Goal: Information Seeking & Learning: Learn about a topic

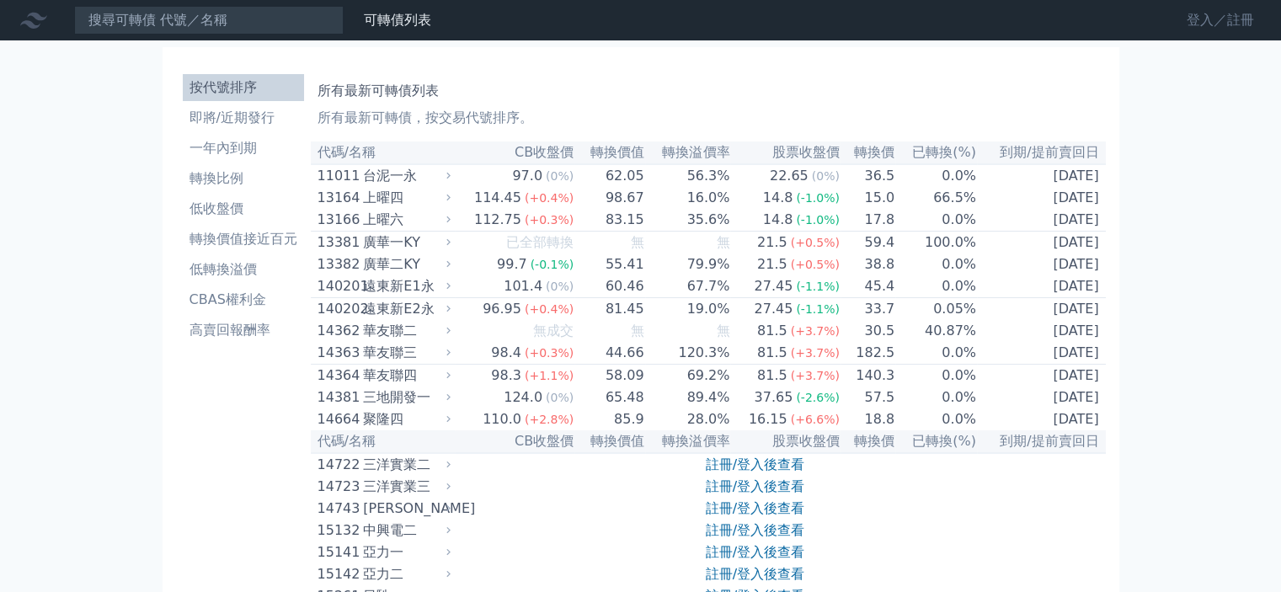
click at [1216, 22] on link "登入／註冊" at bounding box center [1220, 20] width 94 height 27
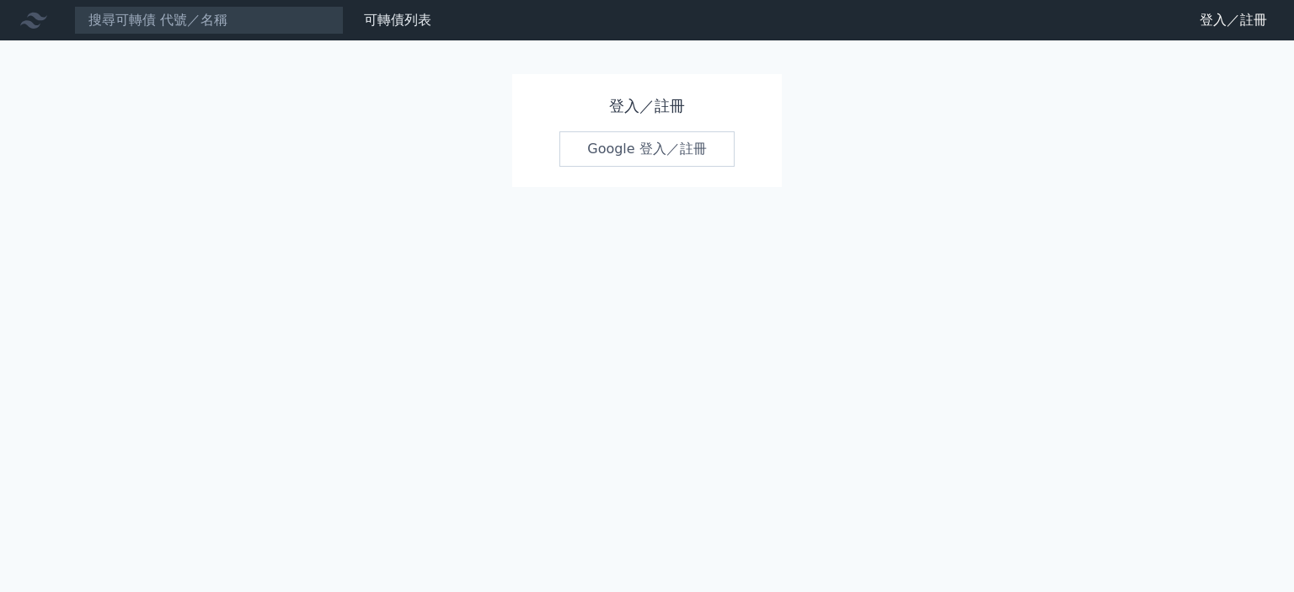
click at [693, 145] on link "Google 登入／註冊" at bounding box center [646, 148] width 175 height 35
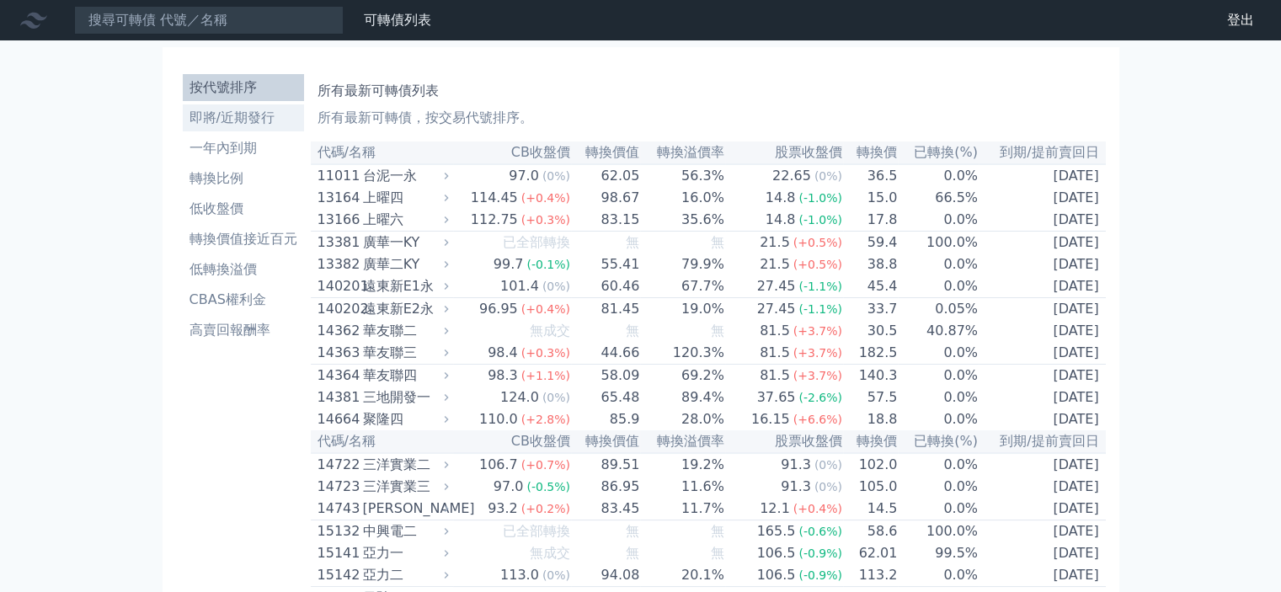
click at [236, 118] on li "即將/近期發行" at bounding box center [243, 118] width 121 height 20
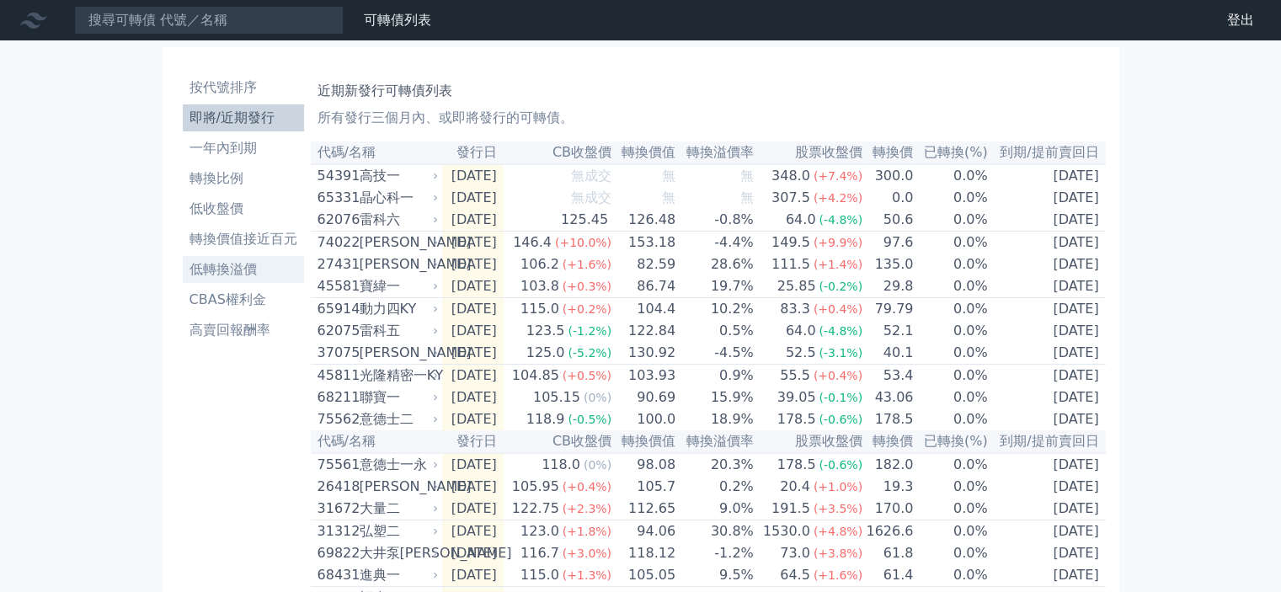
click at [248, 268] on li "低轉換溢價" at bounding box center [243, 269] width 121 height 20
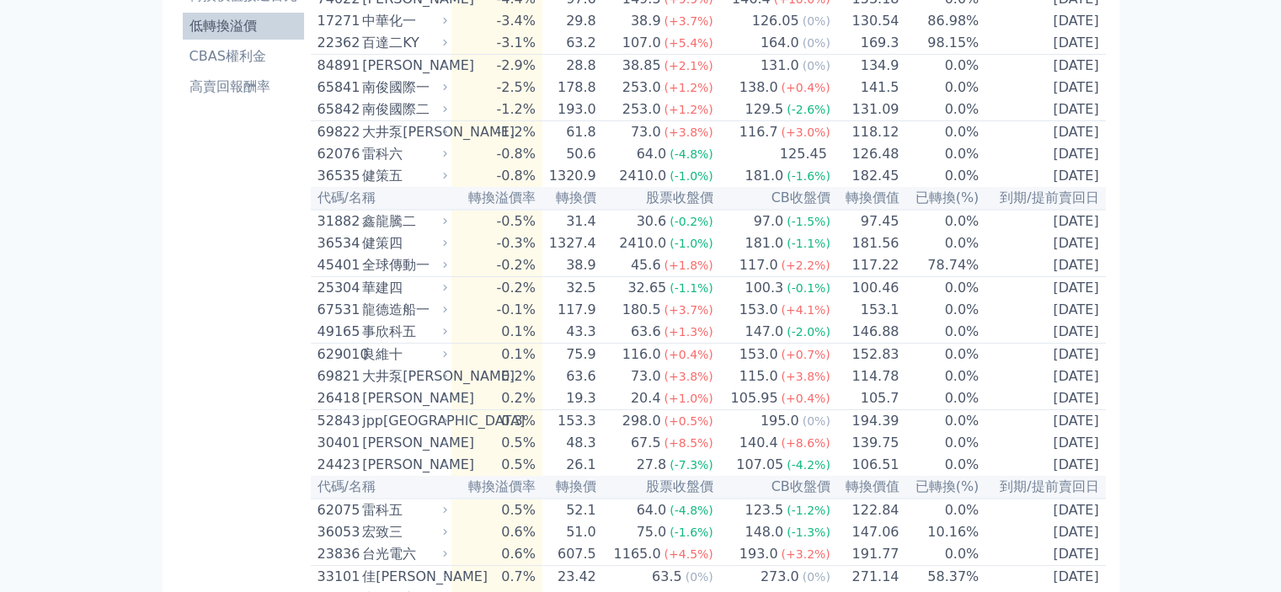
scroll to position [253, 0]
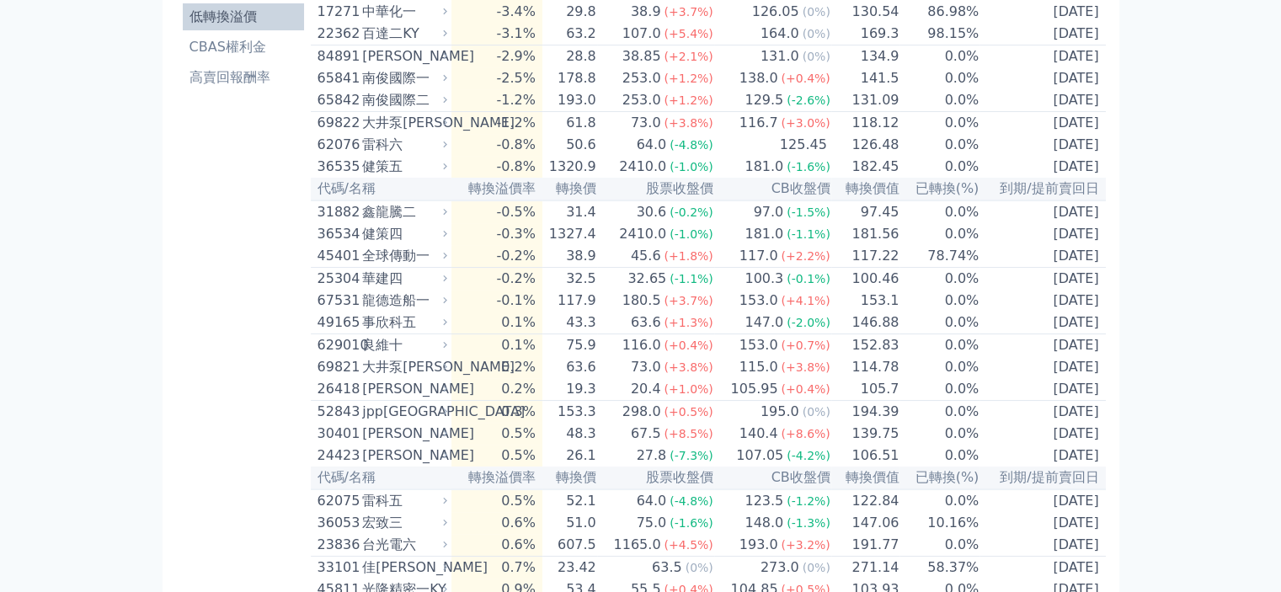
click at [414, 266] on div "全球傳動一" at bounding box center [403, 256] width 82 height 20
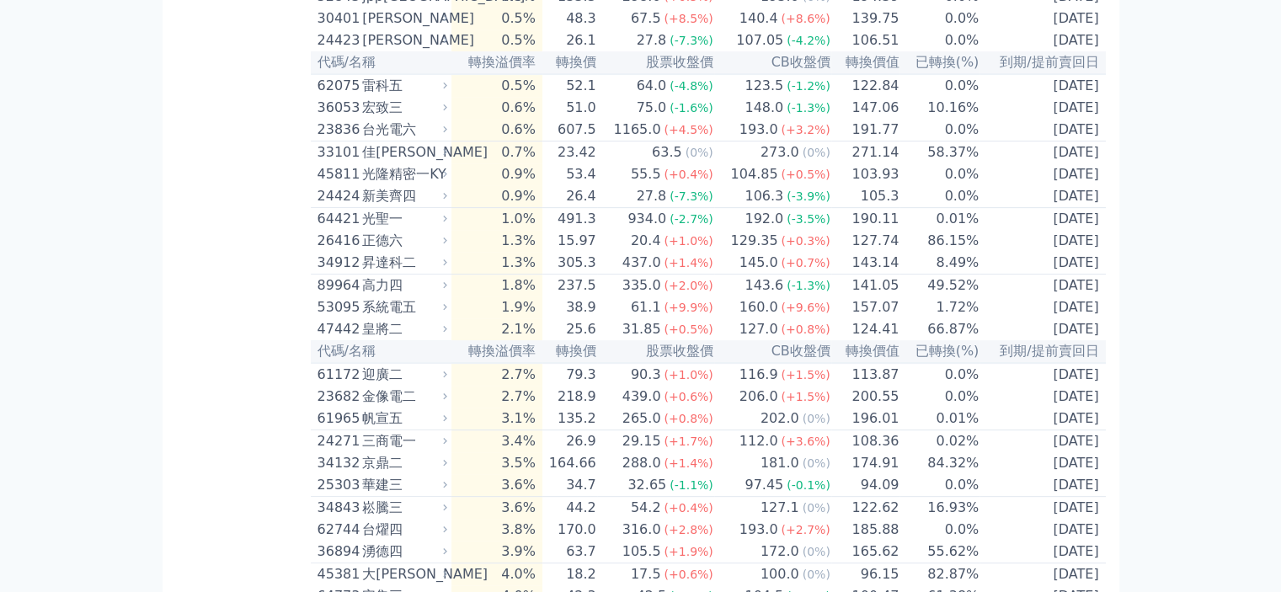
scroll to position [674, 0]
